Goal: Find specific fact

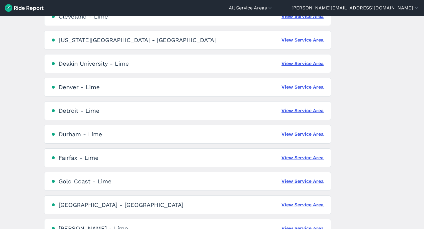
scroll to position [379, 0]
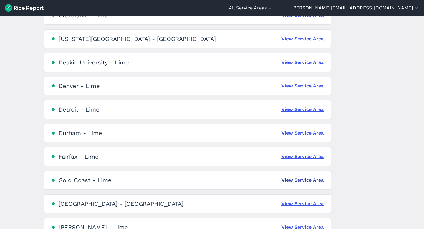
click at [299, 179] on link "View Service Area" at bounding box center [303, 180] width 42 height 7
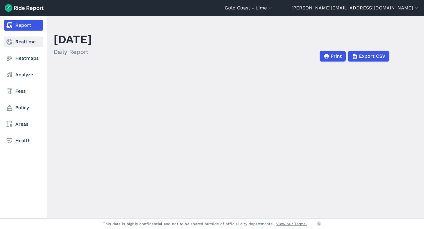
click at [21, 43] on link "Realtime" at bounding box center [23, 42] width 39 height 11
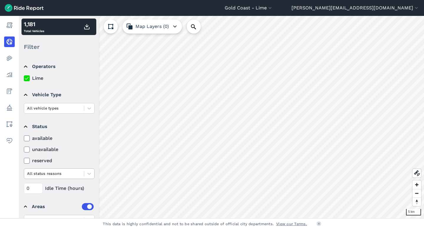
click at [49, 172] on div at bounding box center [54, 173] width 54 height 7
click at [30, 190] on input "0" at bounding box center [33, 188] width 19 height 11
type input "48"
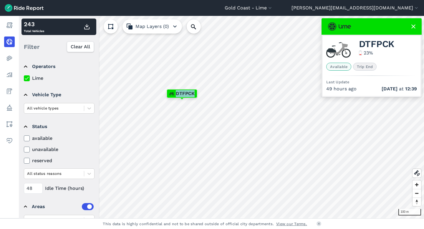
drag, startPoint x: 176, startPoint y: 92, endPoint x: 194, endPoint y: 92, distance: 18.3
click at [194, 92] on span "DTFPCK" at bounding box center [185, 93] width 19 height 7
copy span "DTFPCK"
